Goal: Find specific page/section: Find specific page/section

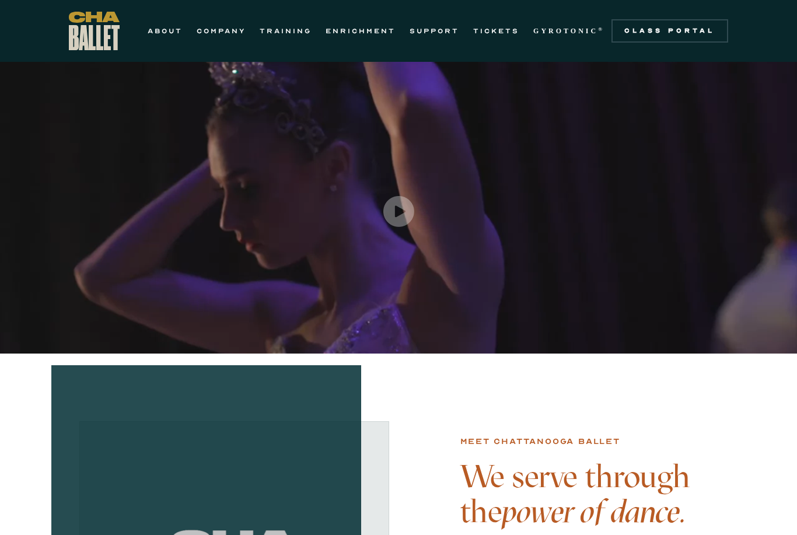
click at [167, 28] on link "ABOUT" at bounding box center [165, 31] width 35 height 14
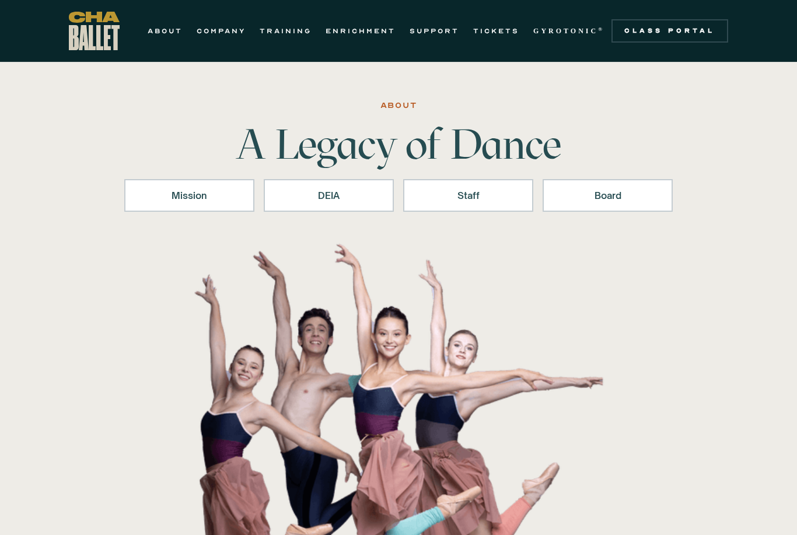
click at [469, 200] on div "Staff" at bounding box center [468, 195] width 100 height 14
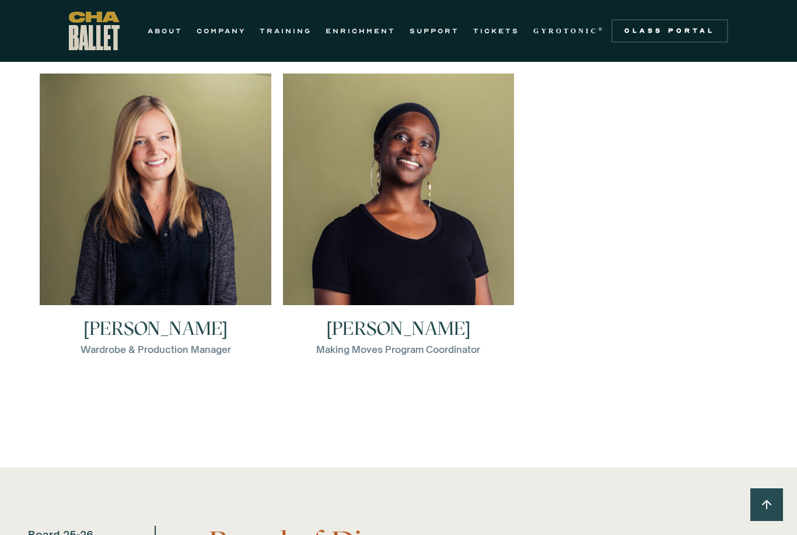
scroll to position [1949, 0]
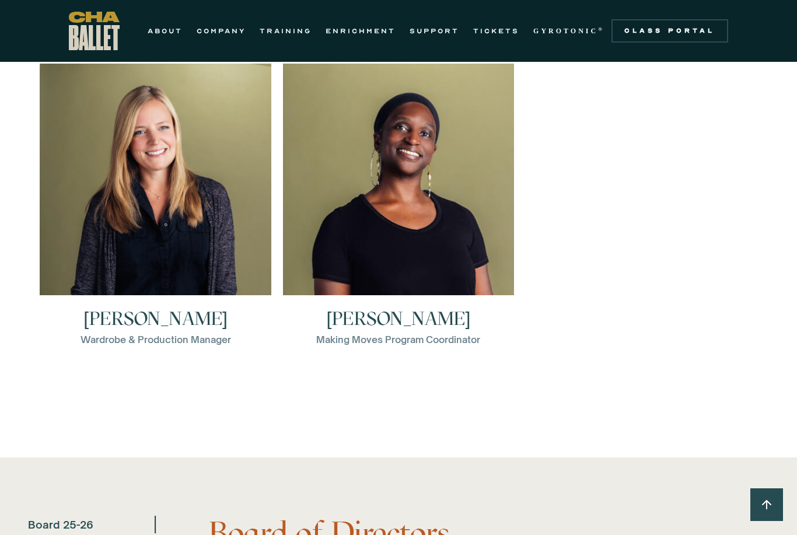
click at [333, 337] on div "Making Moves Program Coordinator" at bounding box center [398, 339] width 164 height 14
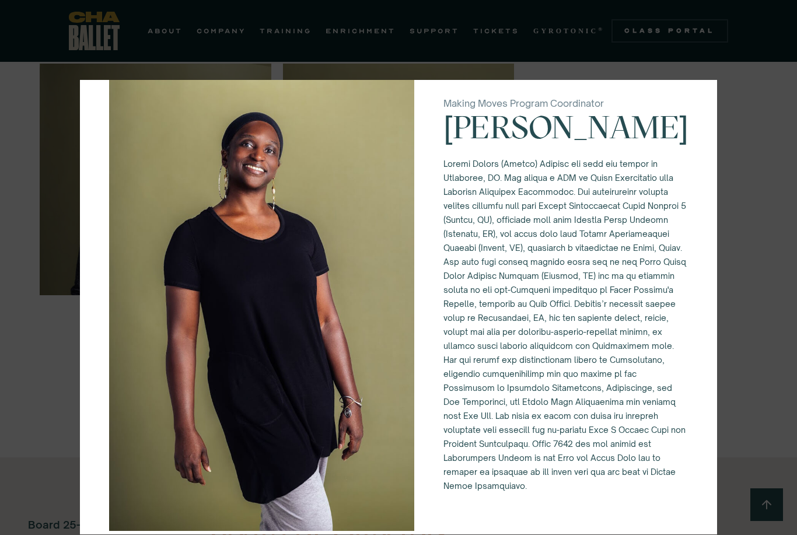
scroll to position [36, 0]
click at [757, 156] on div "Making Moves Program Coordinator [PERSON_NAME]" at bounding box center [398, 267] width 797 height 535
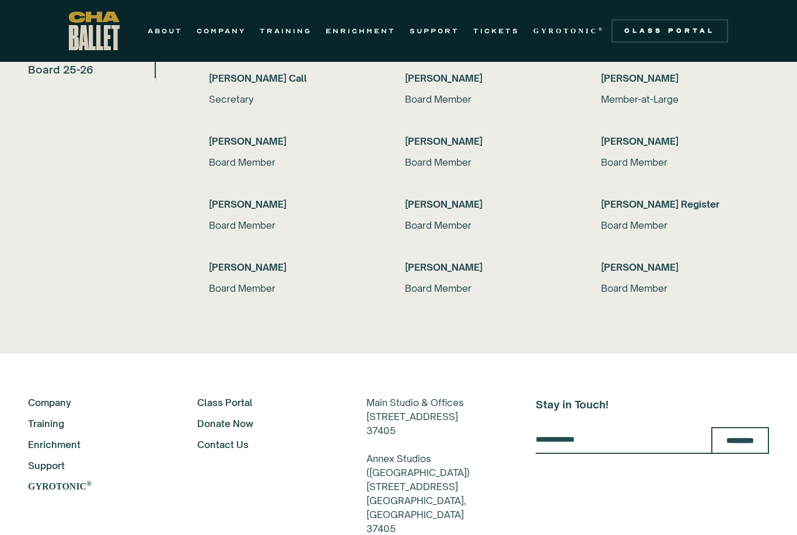
scroll to position [2357, 0]
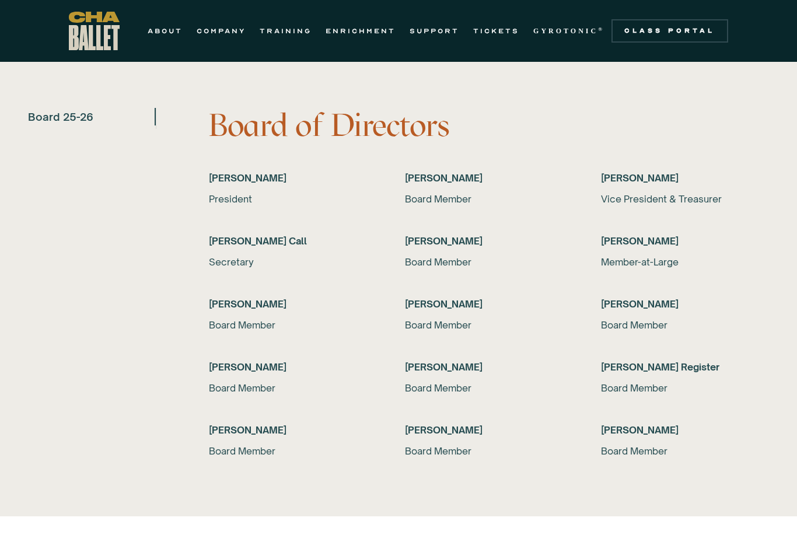
click at [450, 264] on div "Board Member" at bounding box center [489, 262] width 168 height 14
click at [444, 228] on div "[PERSON_NAME] President [PERSON_NAME] Board Member [PERSON_NAME] Vice President…" at bounding box center [489, 314] width 560 height 287
click at [497, 190] on div "[PERSON_NAME] Board Member" at bounding box center [489, 188] width 168 height 35
click at [318, 246] on h6 "[PERSON_NAME] Call" at bounding box center [293, 241] width 168 height 14
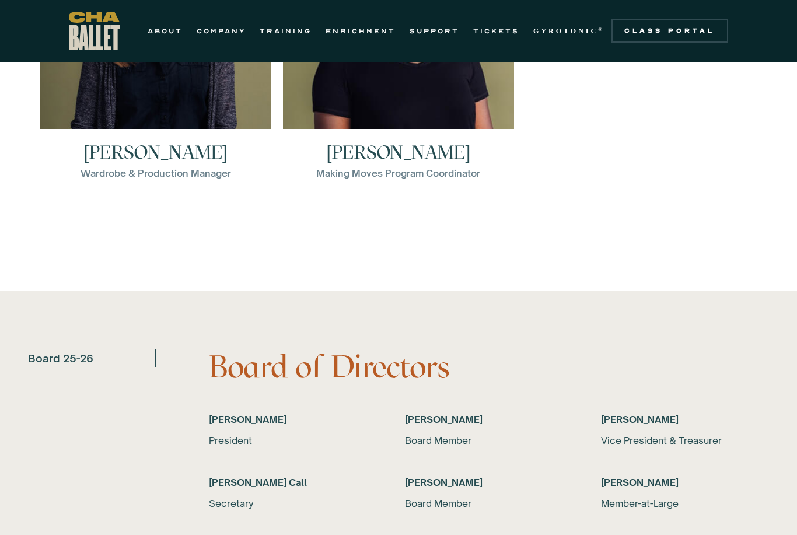
scroll to position [1799, 0]
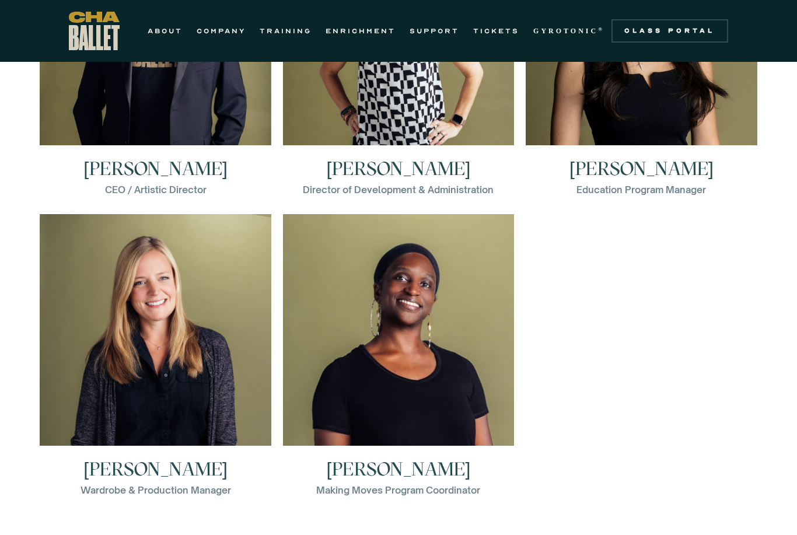
click at [460, 185] on div "Director of Development & Administration" at bounding box center [398, 190] width 191 height 14
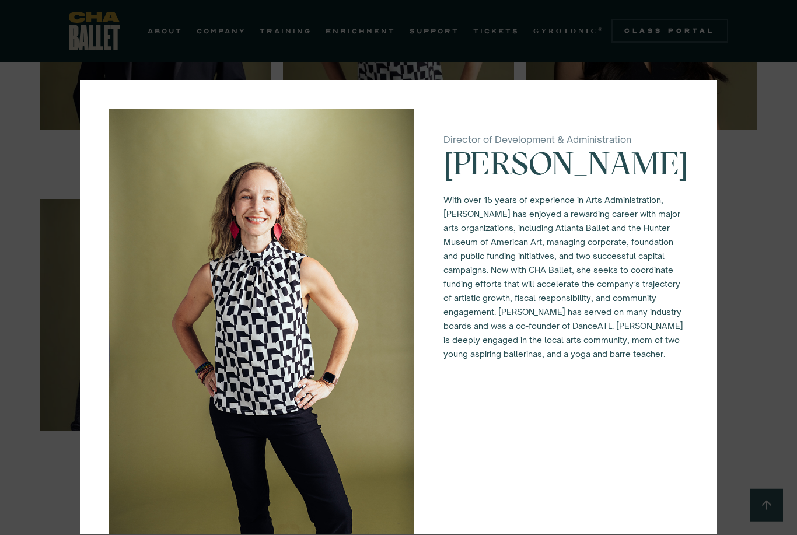
click at [755, 184] on div "Director of Development & Administration [PERSON_NAME] With over 15 years of ex…" at bounding box center [398, 267] width 797 height 535
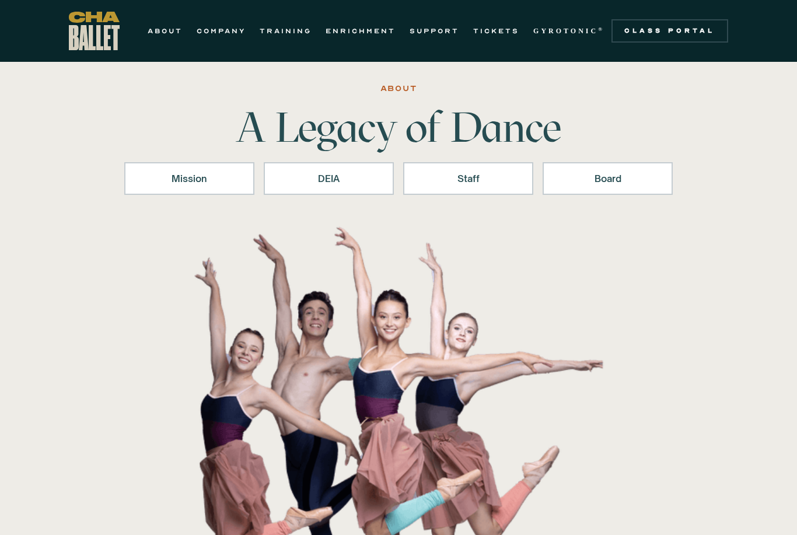
scroll to position [0, 0]
